Goal: Information Seeking & Learning: Learn about a topic

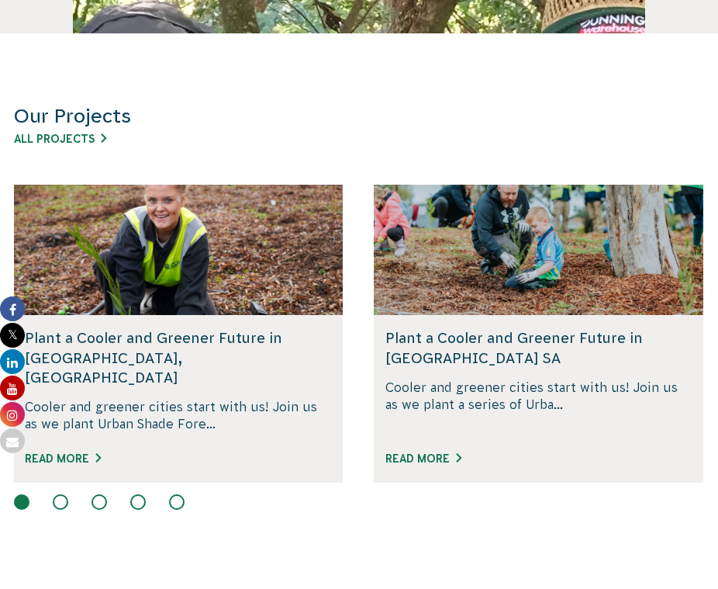
scroll to position [796, 0]
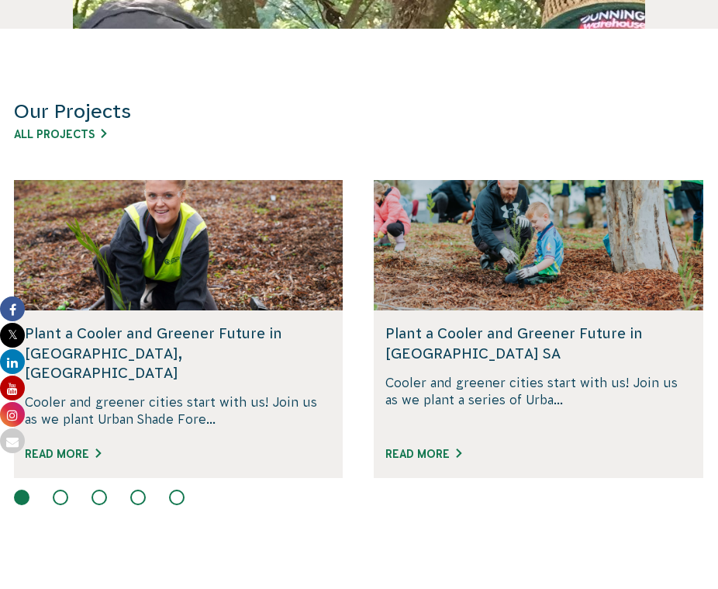
click at [64, 489] on button at bounding box center [61, 497] width 16 height 16
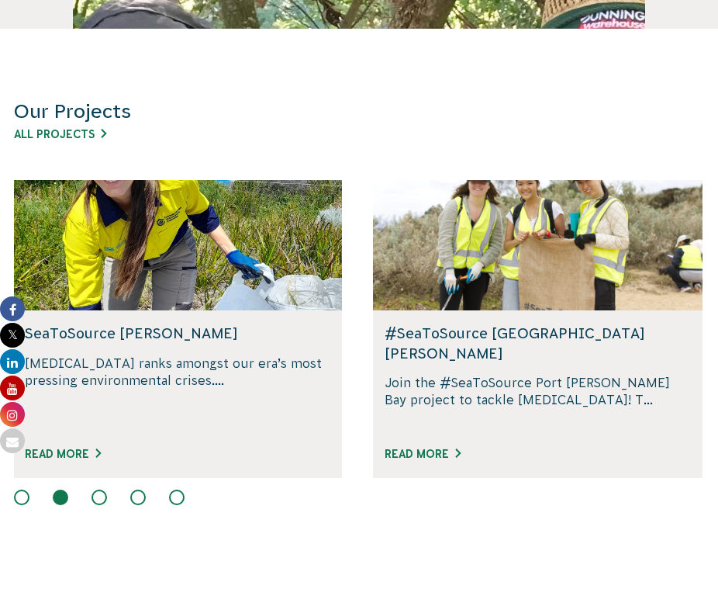
click at [110, 489] on div at bounding box center [359, 498] width 690 height 19
click at [100, 489] on button at bounding box center [100, 497] width 16 height 16
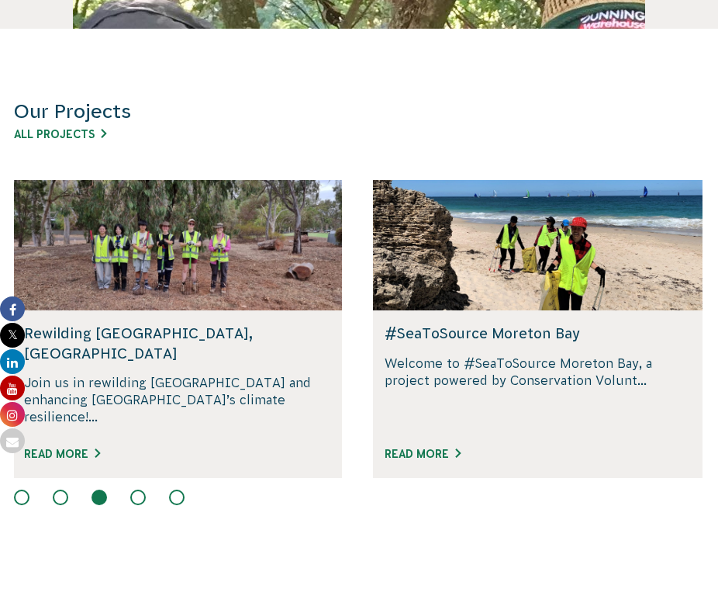
click at [133, 489] on button at bounding box center [138, 497] width 16 height 16
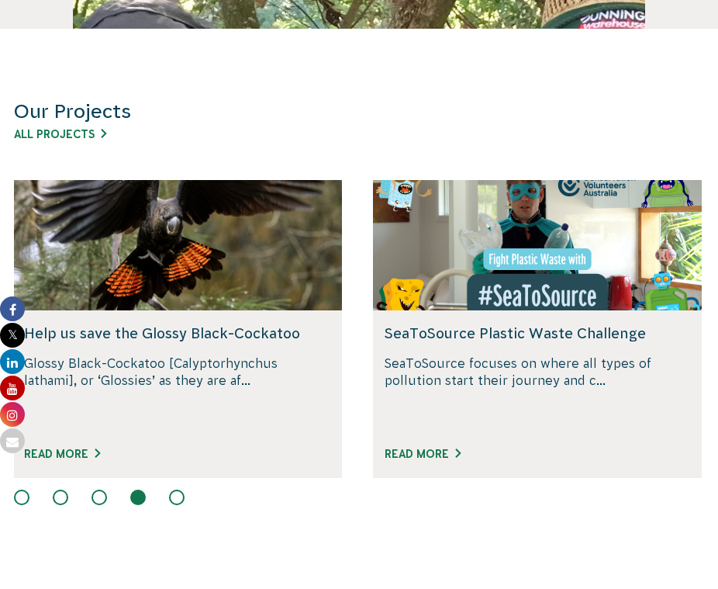
drag, startPoint x: 175, startPoint y: 477, endPoint x: 195, endPoint y: 512, distance: 39.9
click at [195, 512] on section "Our Projects All Projects Rewilding Fifth Creek, SA Join us in rewilding Fifth …" at bounding box center [359, 294] width 718 height 531
click at [181, 489] on button at bounding box center [177, 497] width 16 height 16
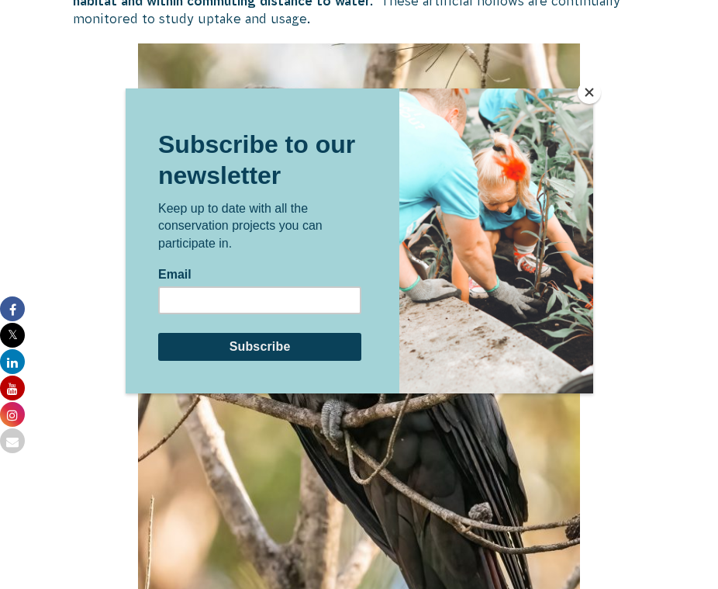
scroll to position [2713, 0]
